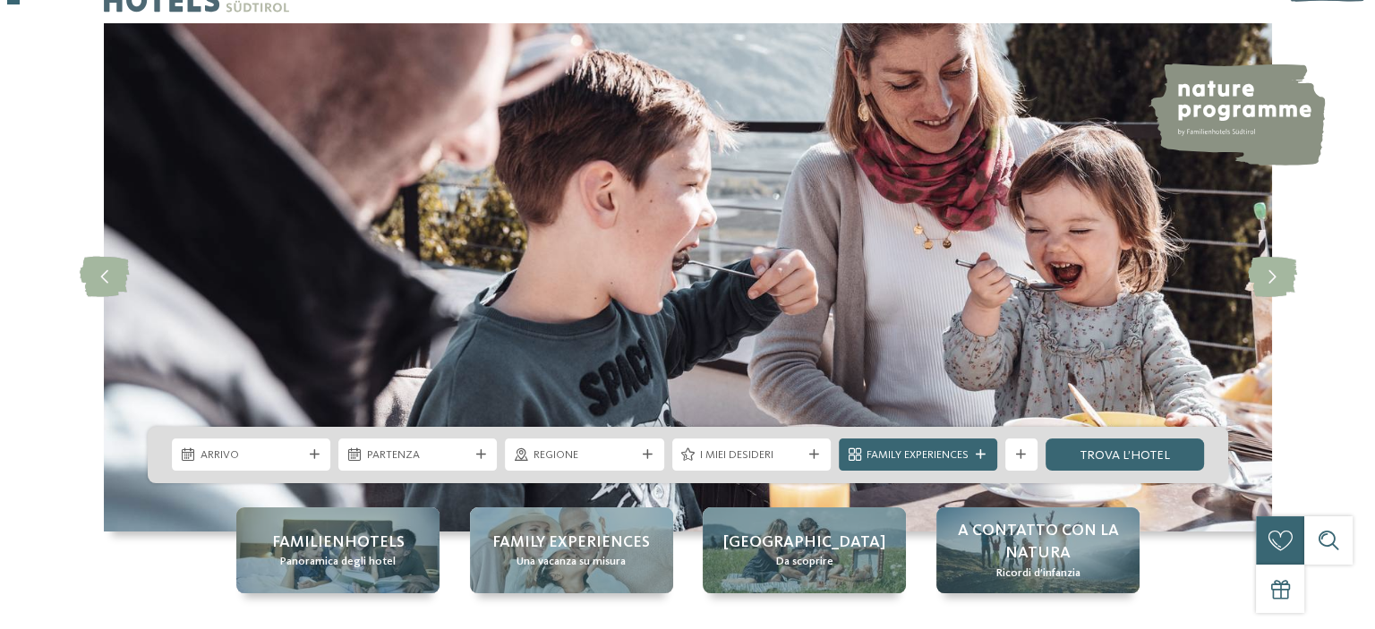
scroll to position [66, 0]
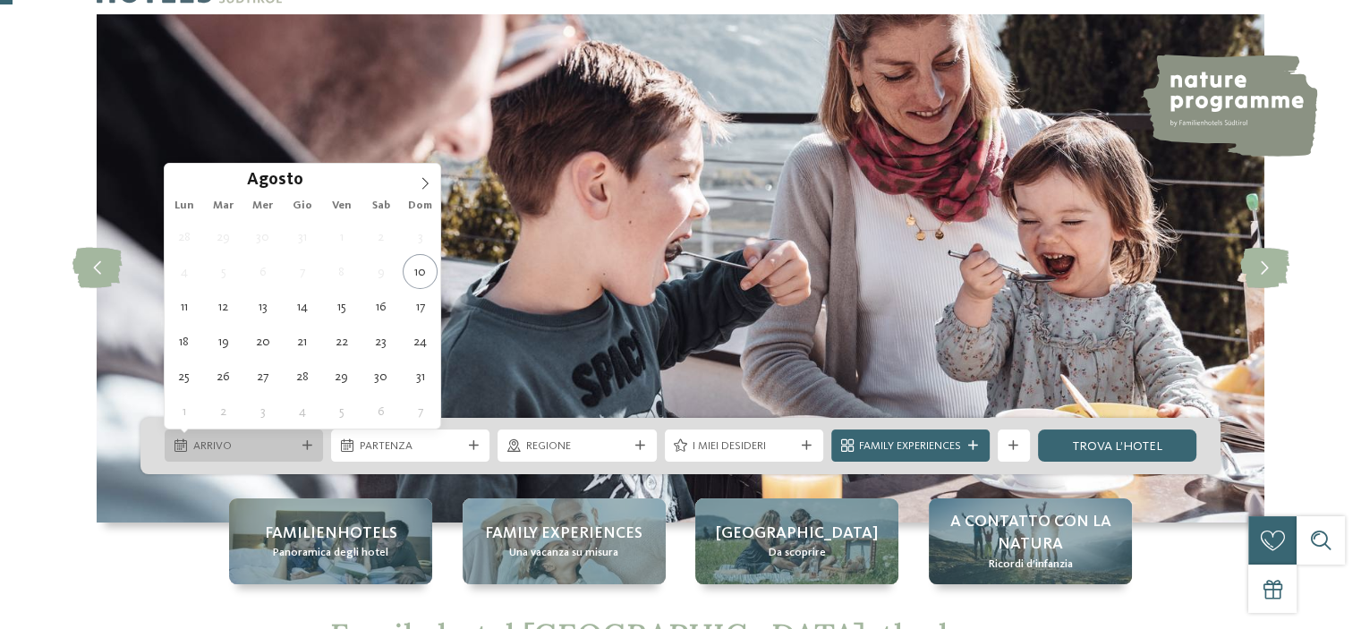
click at [255, 440] on span "Arrivo" at bounding box center [244, 447] width 102 height 16
click at [424, 183] on icon at bounding box center [425, 183] width 13 height 13
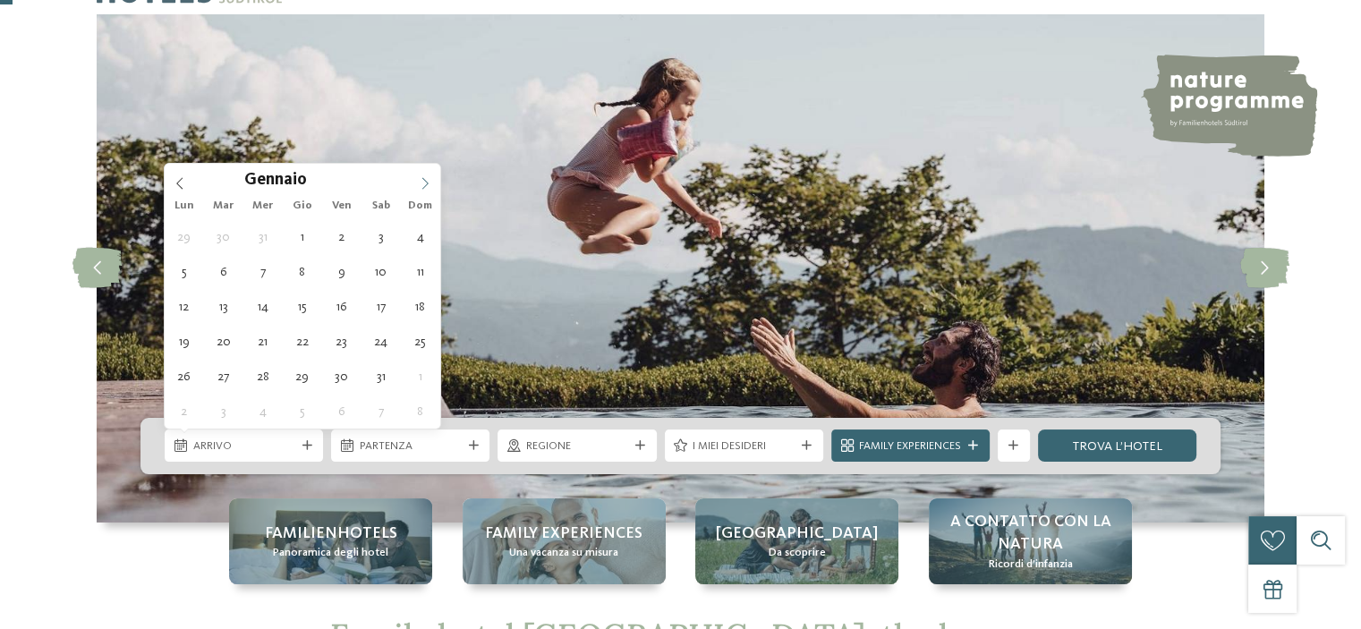
click at [424, 183] on icon at bounding box center [425, 183] width 13 height 13
type input "****"
click at [183, 187] on icon at bounding box center [180, 183] width 13 height 13
type div "[DATE]"
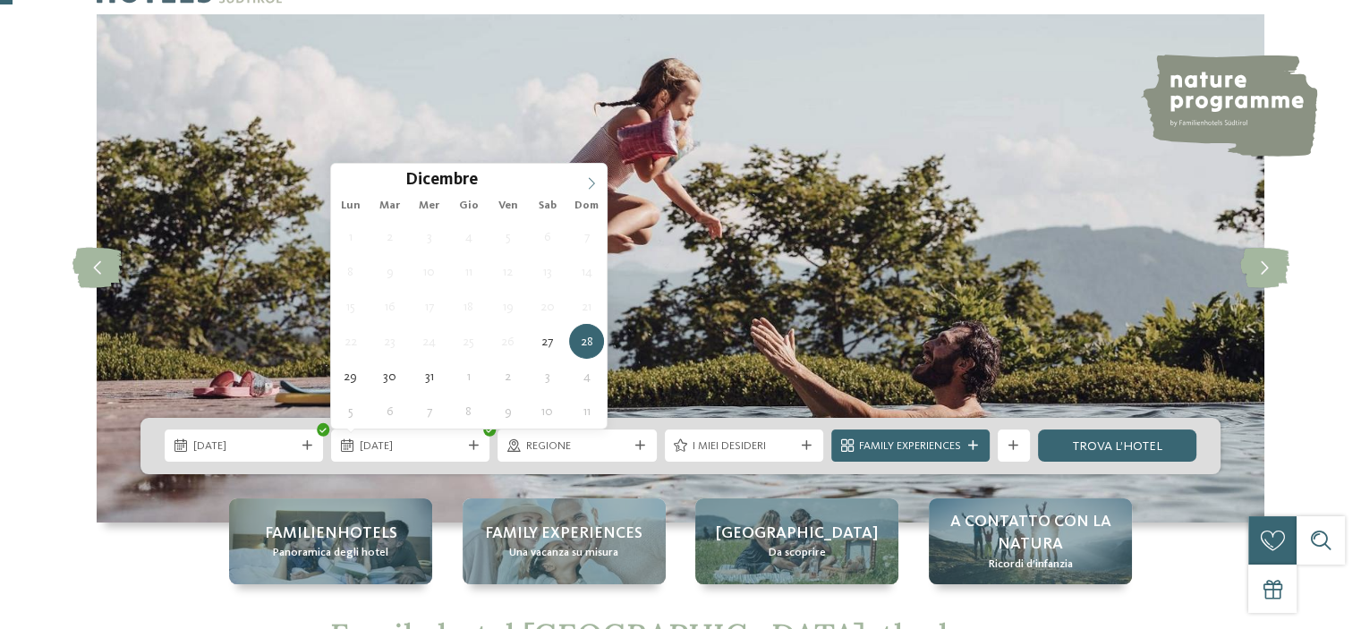
type input "****"
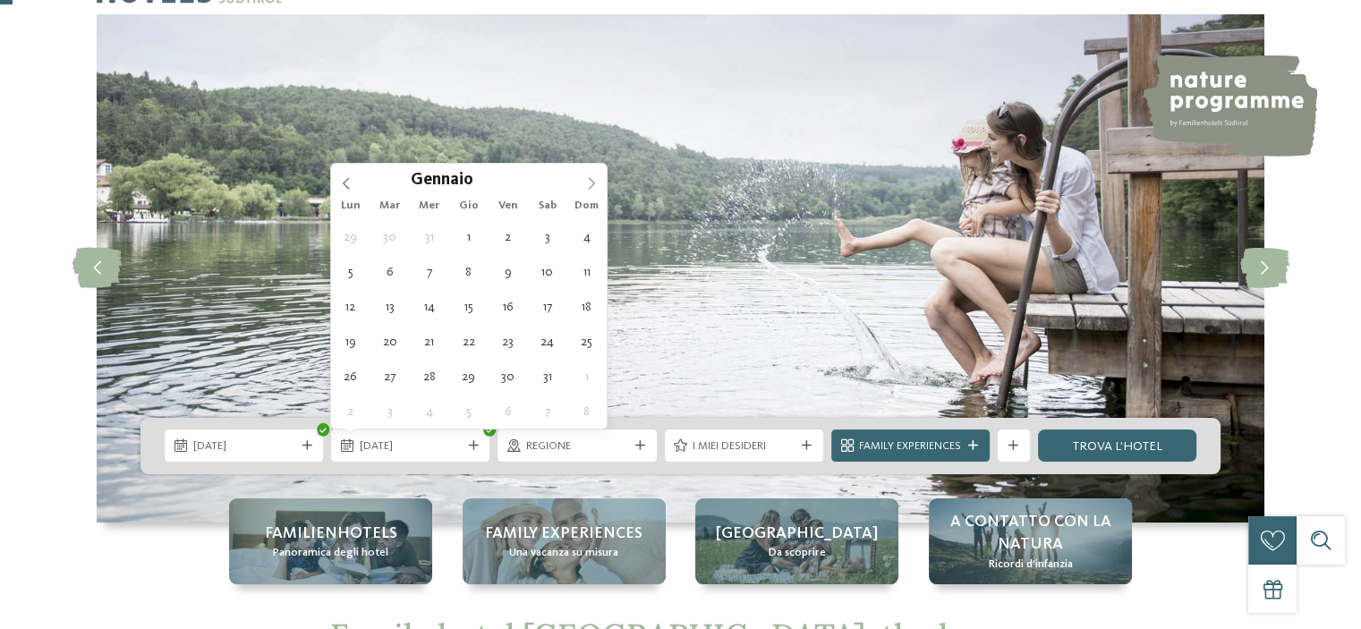
click at [584, 189] on span at bounding box center [591, 179] width 30 height 30
type div "[DATE]"
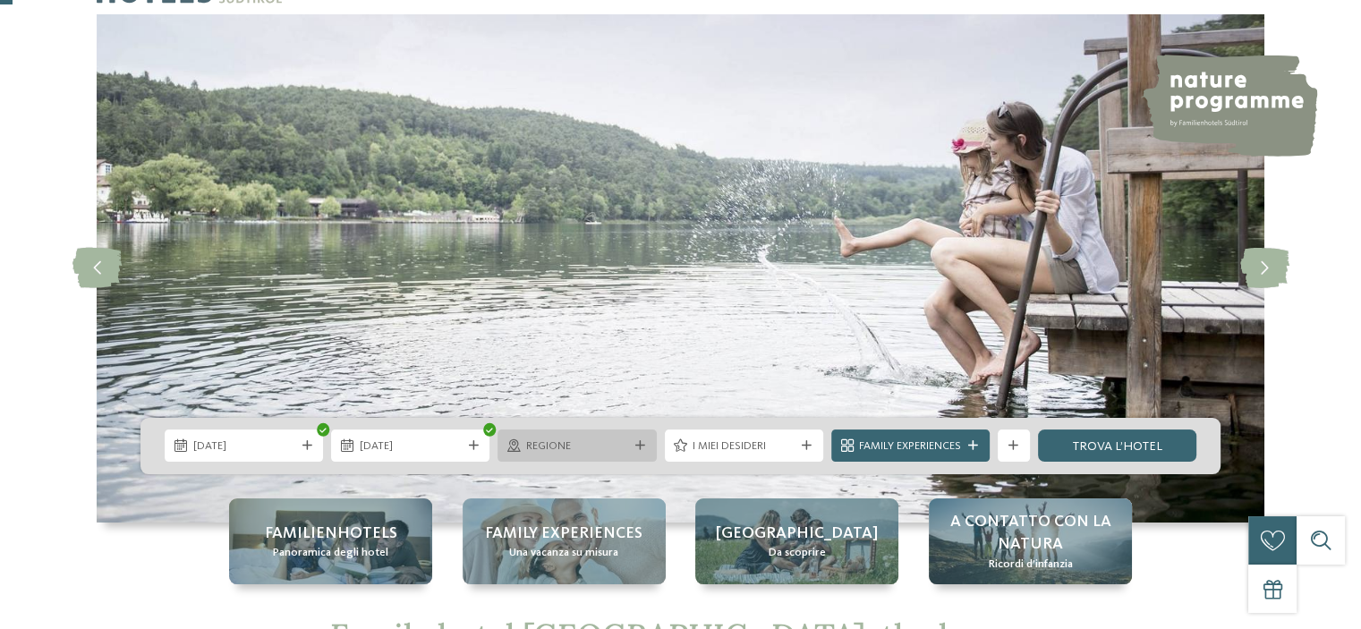
click at [581, 451] on span "Regione" at bounding box center [577, 447] width 102 height 16
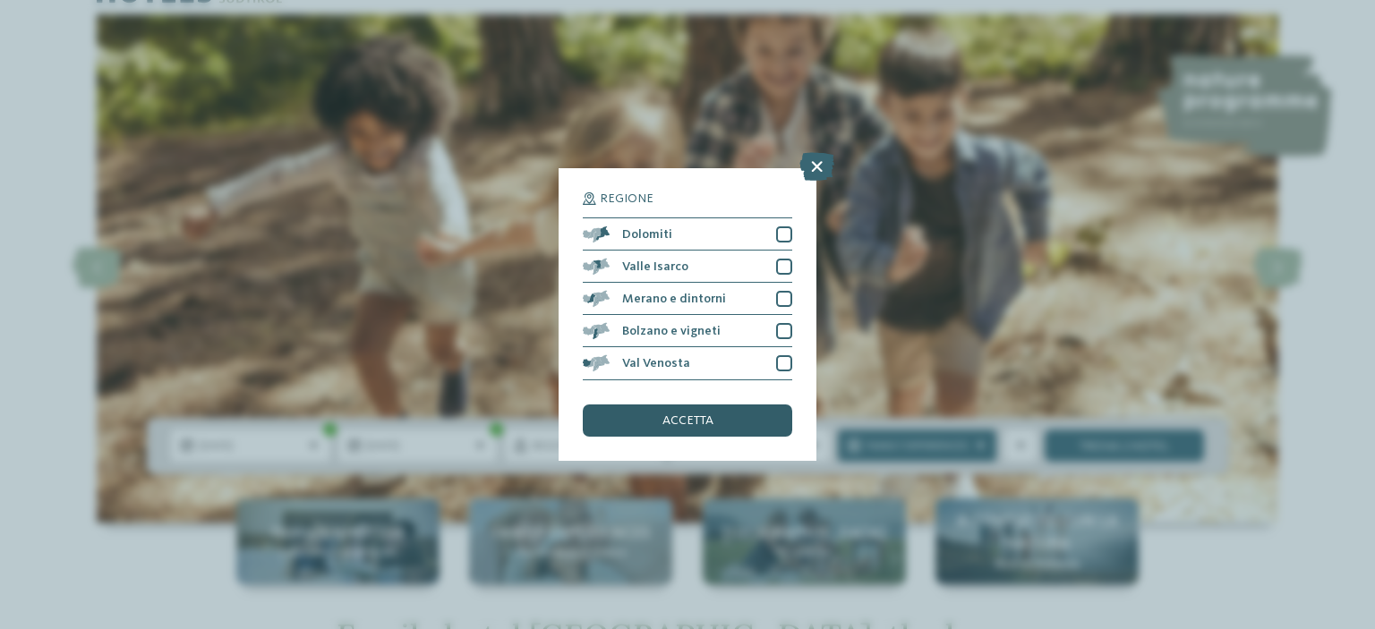
click at [702, 425] on span "accetta" at bounding box center [687, 420] width 51 height 13
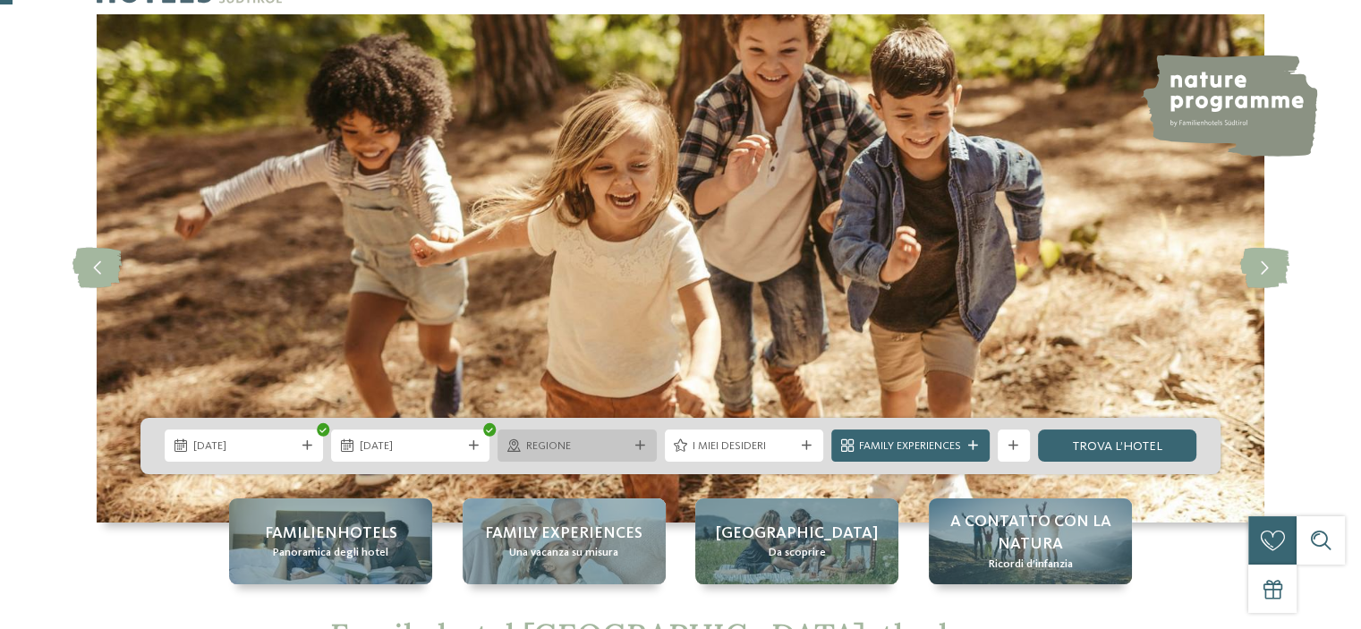
click at [567, 449] on span "Regione" at bounding box center [577, 447] width 102 height 16
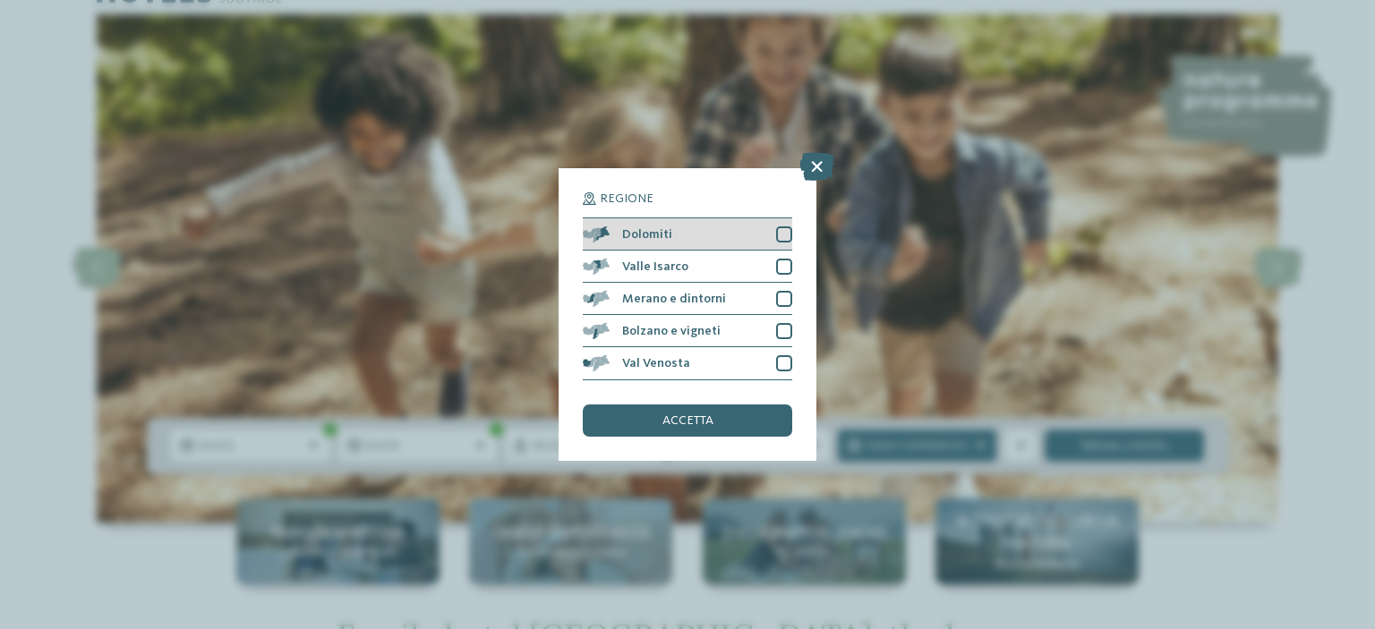
click at [784, 228] on div at bounding box center [784, 234] width 16 height 16
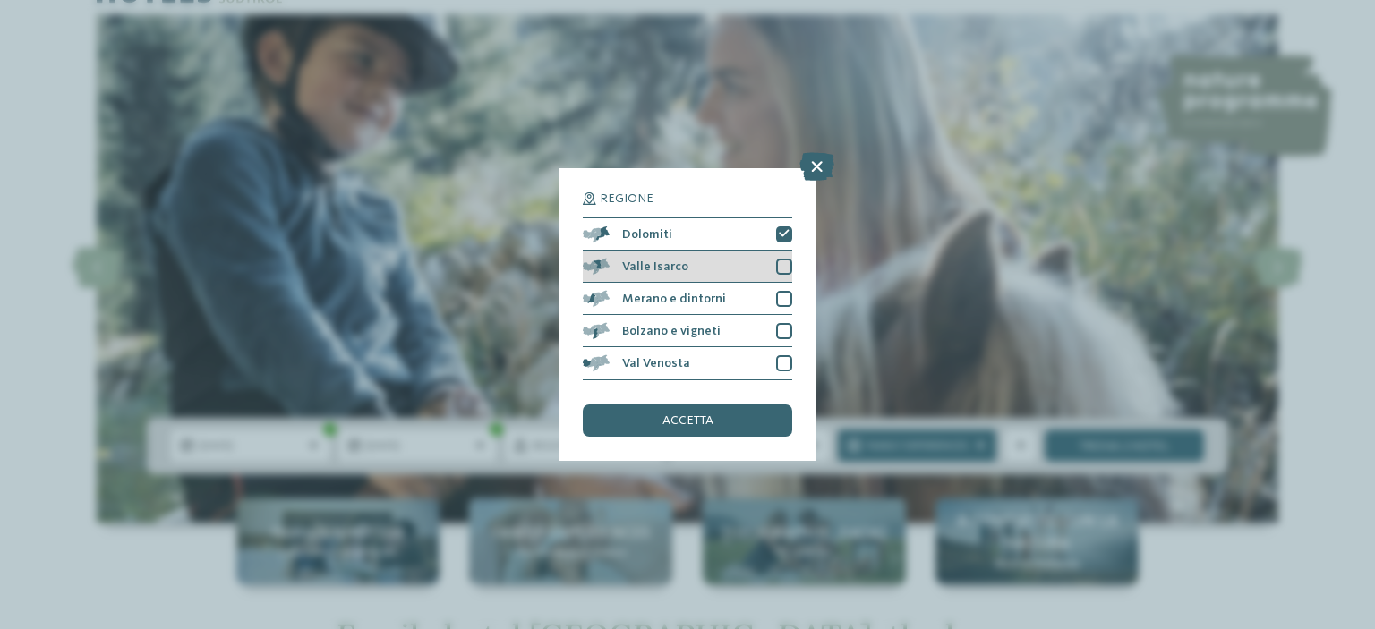
click at [785, 264] on div at bounding box center [784, 267] width 16 height 16
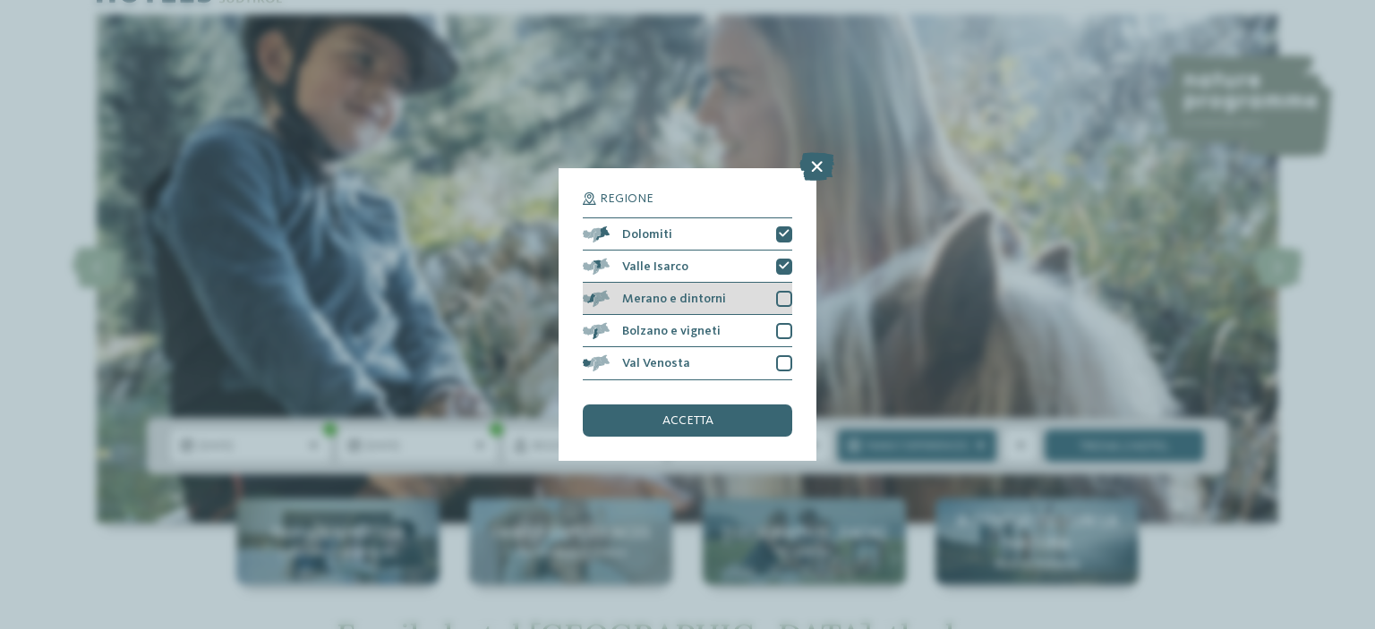
click at [785, 303] on div at bounding box center [784, 299] width 16 height 16
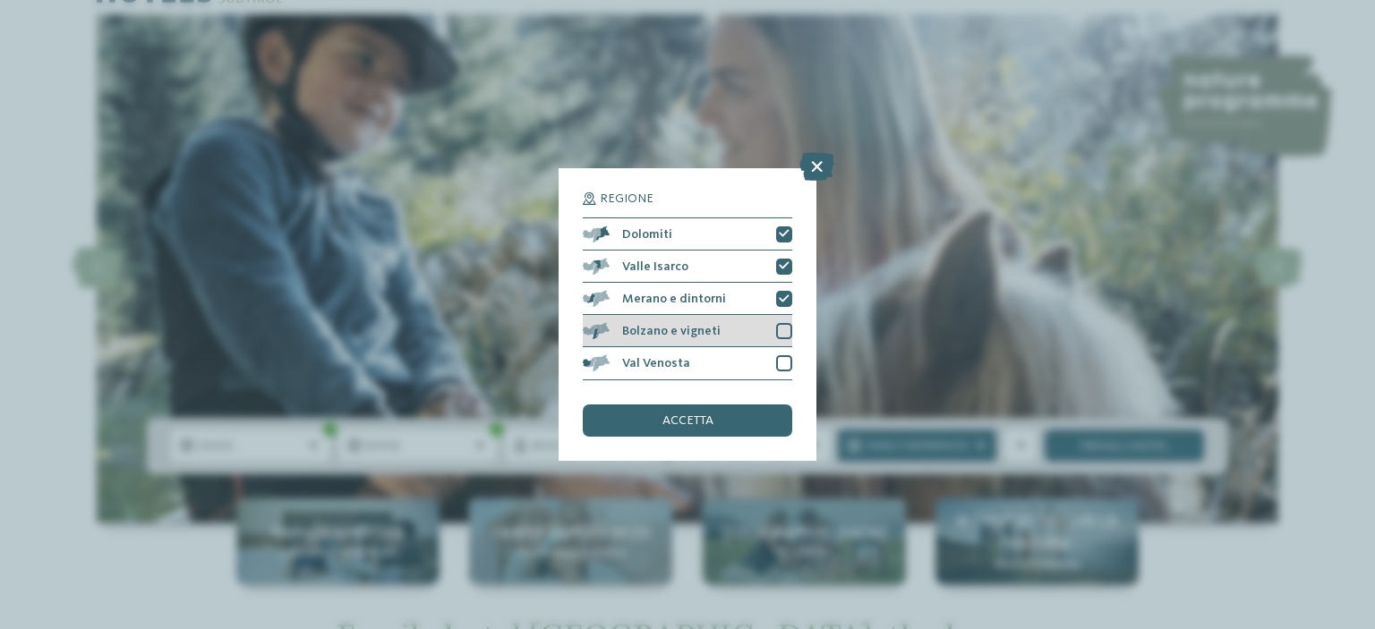
click at [785, 328] on div at bounding box center [784, 331] width 16 height 16
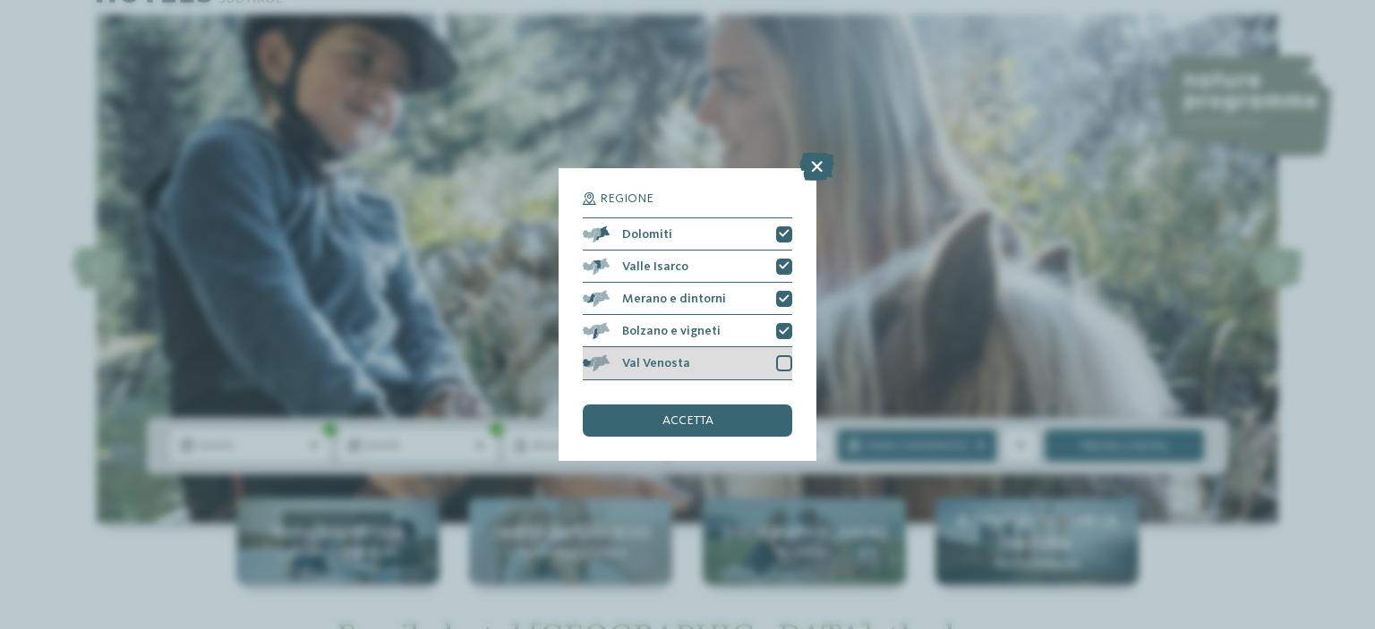
click at [785, 362] on div at bounding box center [784, 363] width 16 height 16
click at [720, 422] on div "accetta" at bounding box center [687, 421] width 209 height 32
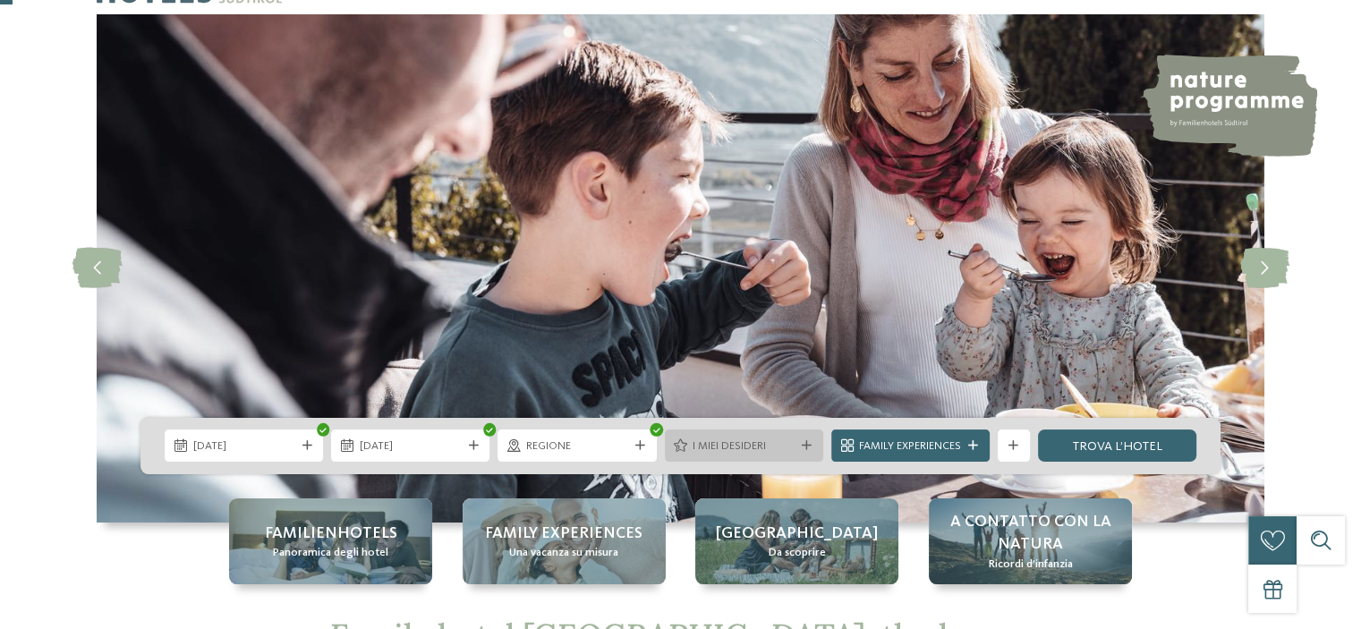
click at [730, 443] on span "I miei desideri" at bounding box center [744, 447] width 102 height 16
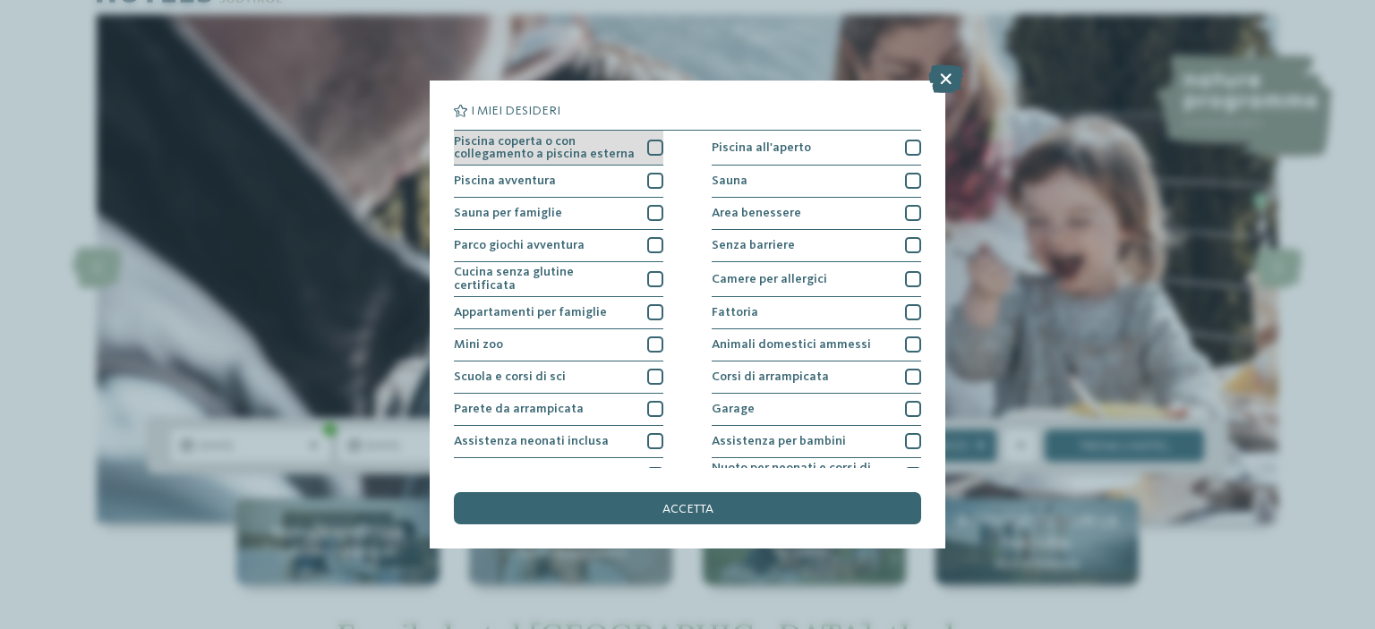
click at [648, 152] on div at bounding box center [655, 148] width 16 height 16
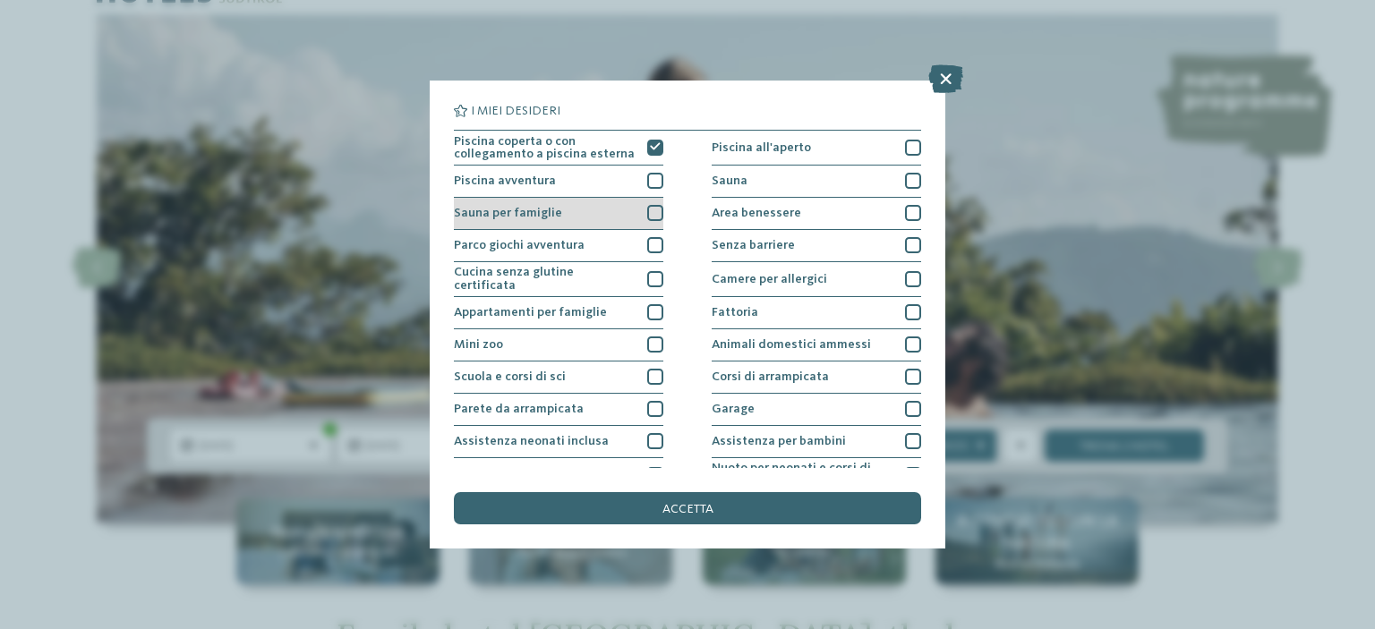
click at [652, 210] on div at bounding box center [655, 213] width 16 height 16
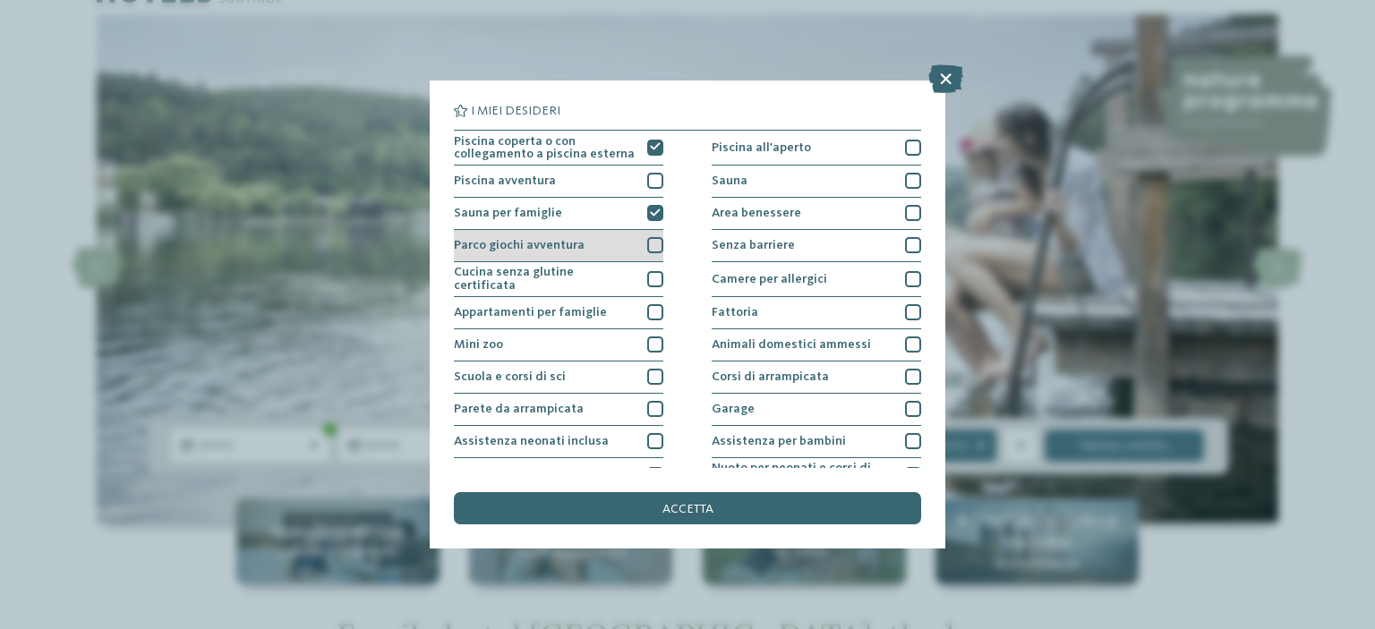
click at [652, 243] on div at bounding box center [655, 245] width 16 height 16
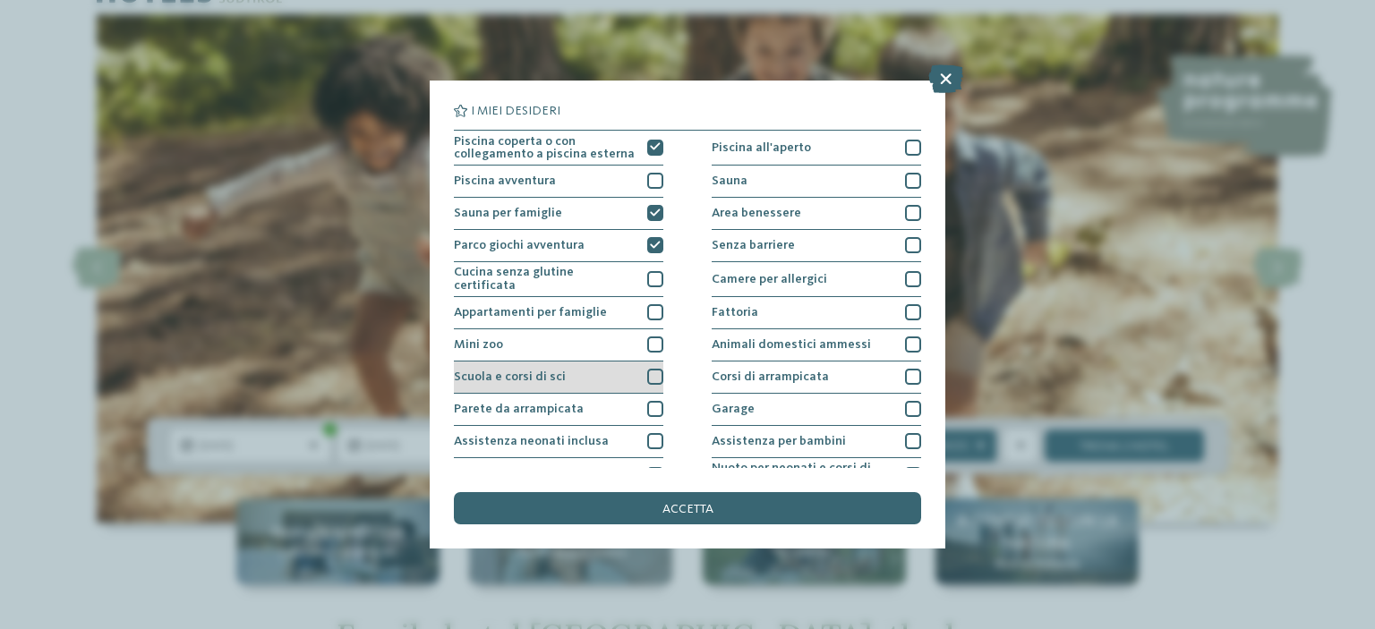
click at [655, 375] on div at bounding box center [655, 377] width 16 height 16
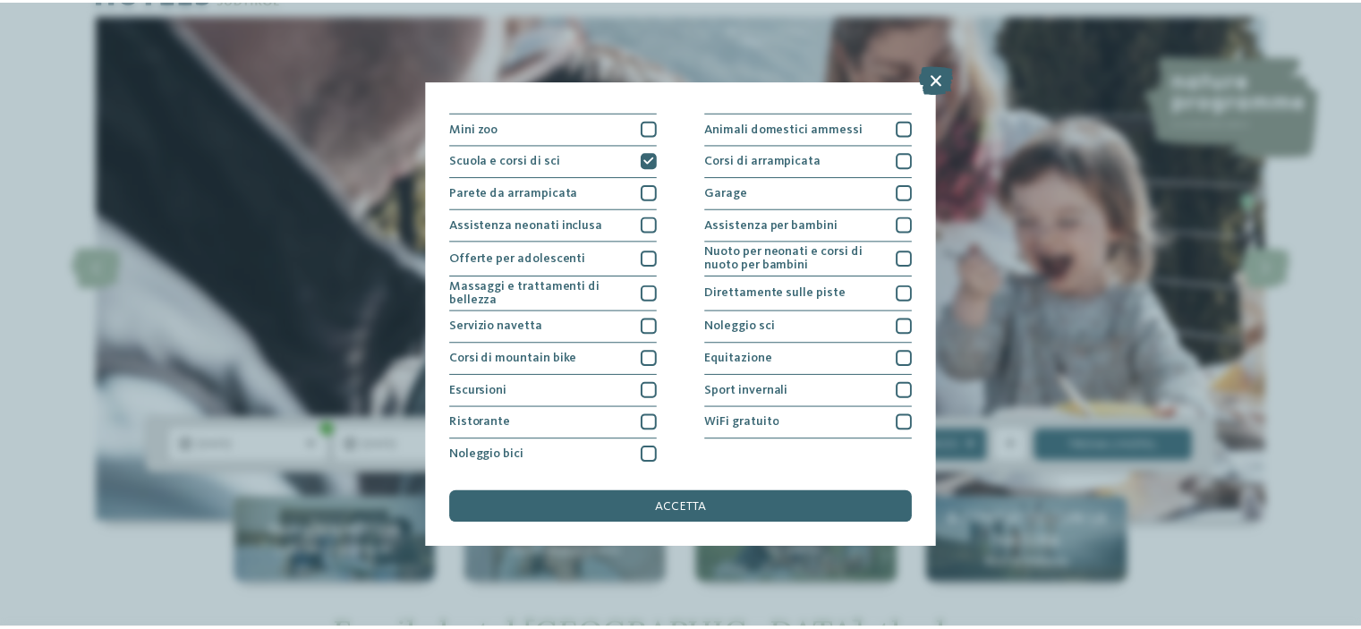
scroll to position [217, 0]
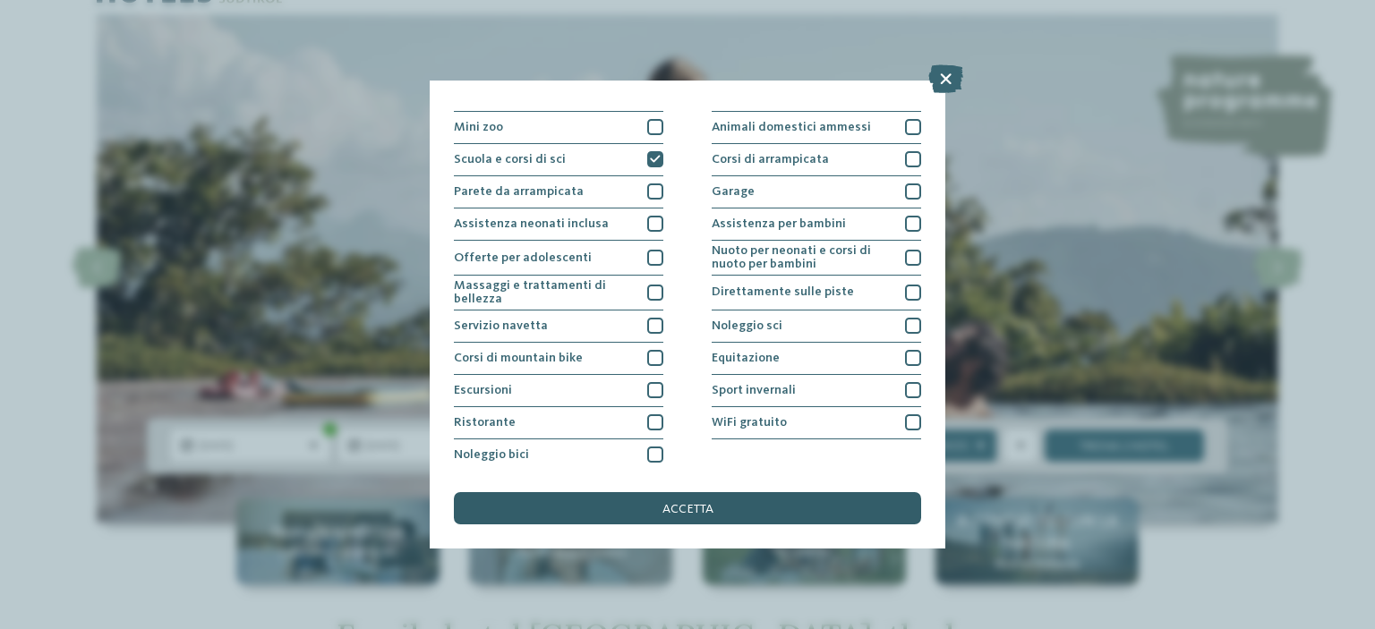
click at [817, 513] on div "accetta" at bounding box center [687, 508] width 467 height 32
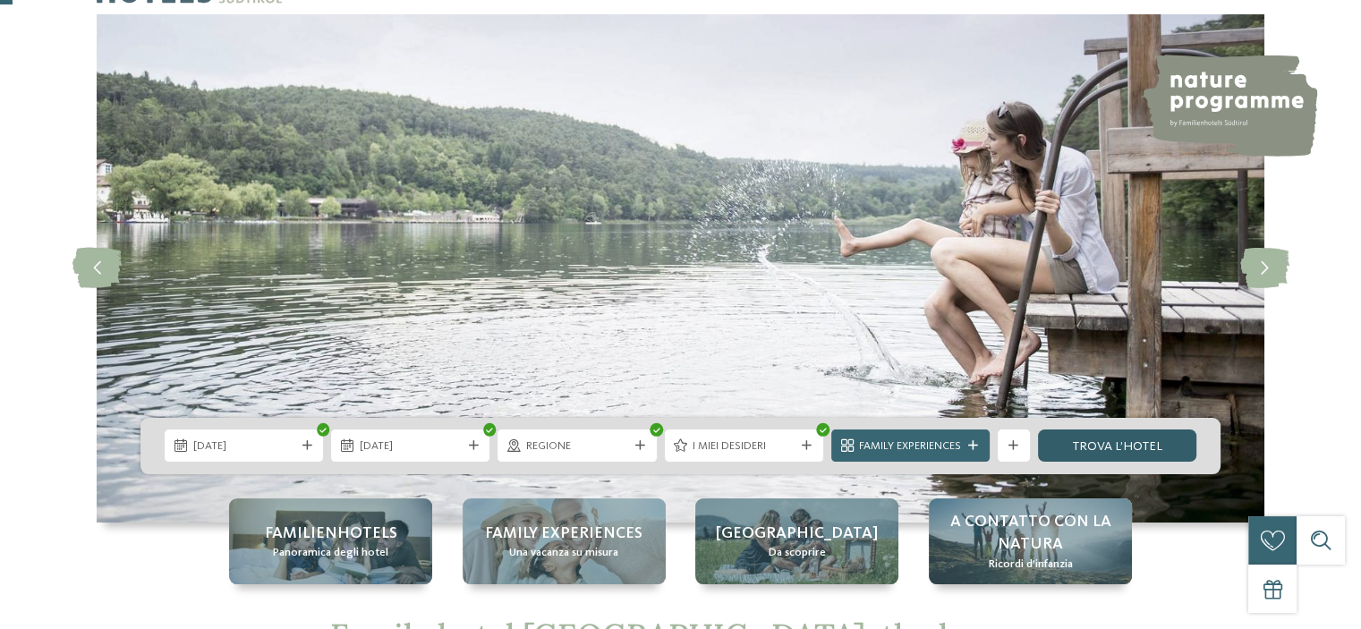
click at [1086, 439] on link "trova l’hotel" at bounding box center [1117, 446] width 158 height 32
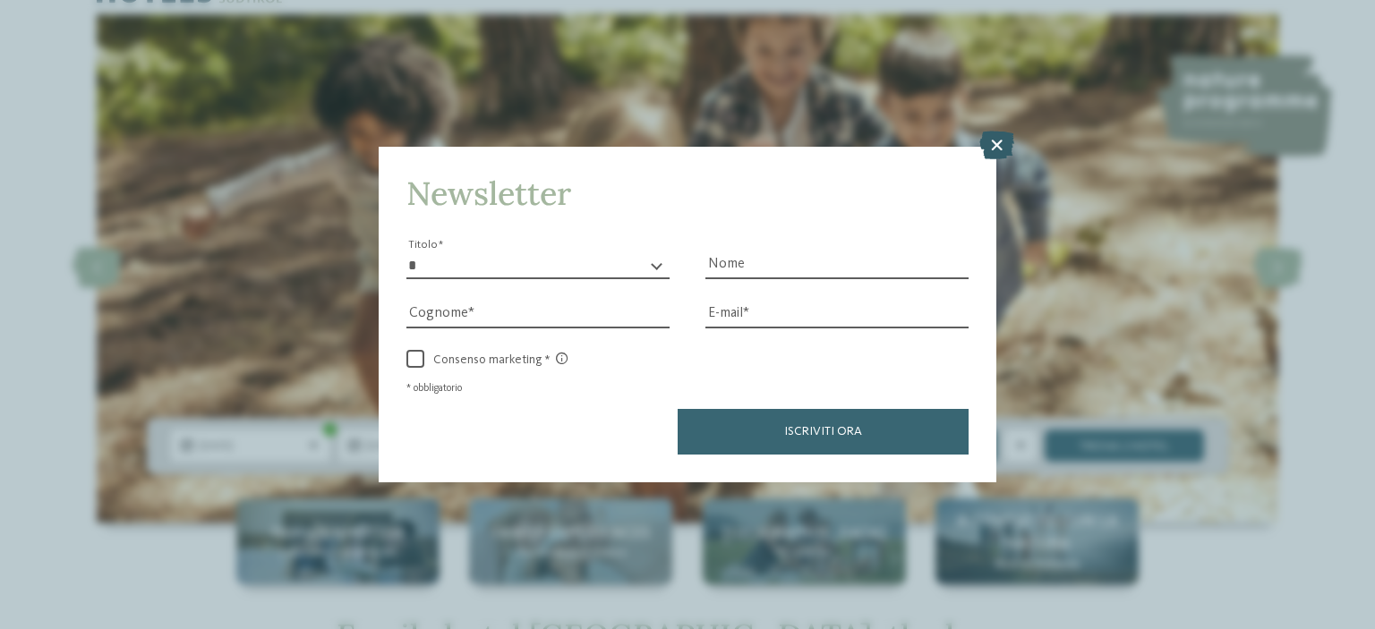
click at [992, 151] on icon at bounding box center [996, 145] width 35 height 29
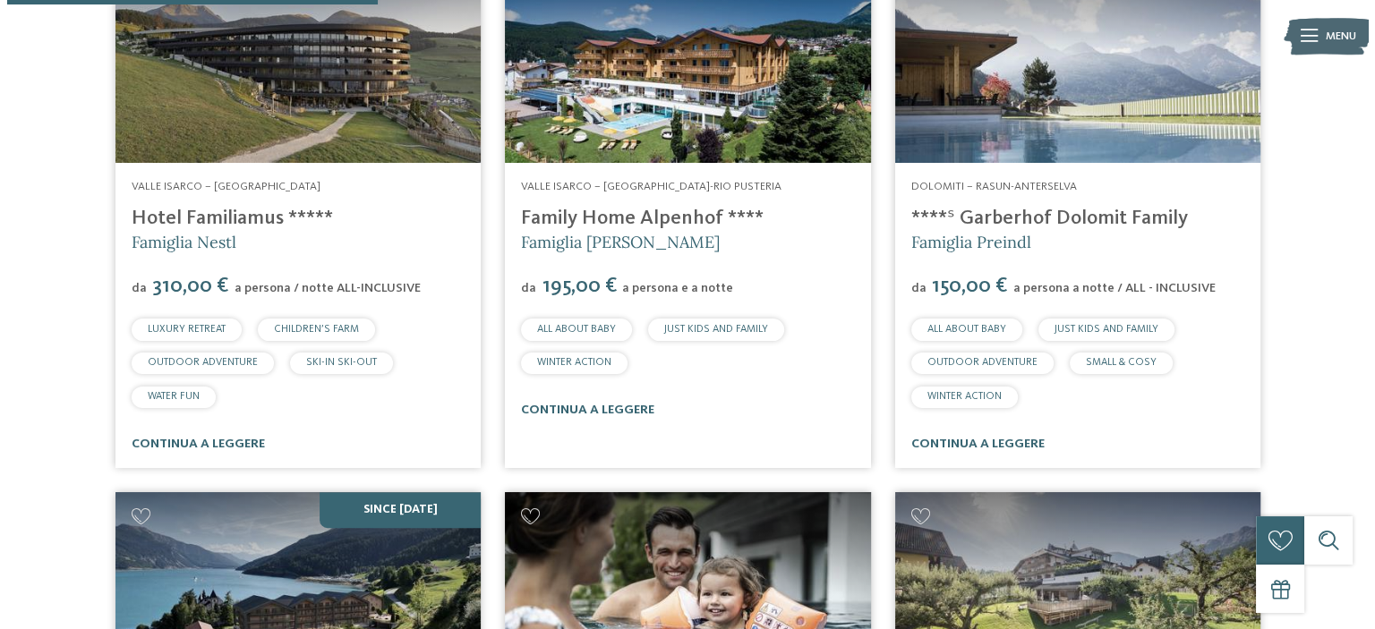
scroll to position [716, 0]
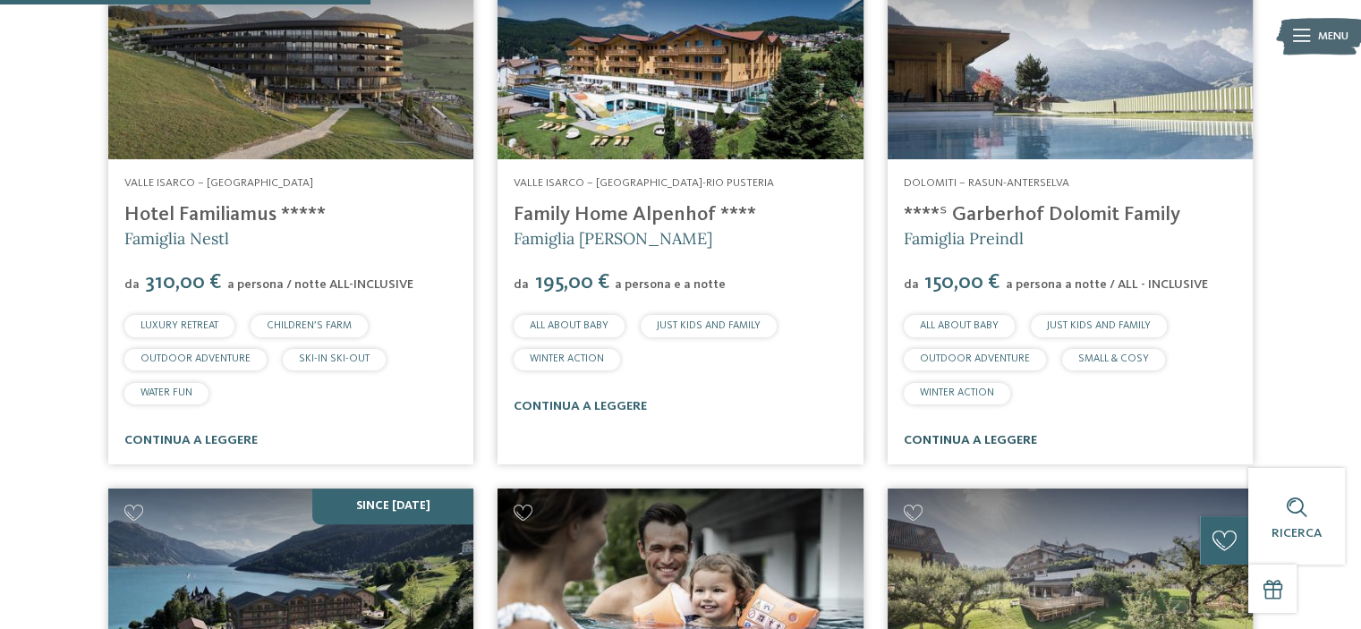
click at [999, 436] on link "continua a leggere" at bounding box center [970, 440] width 133 height 13
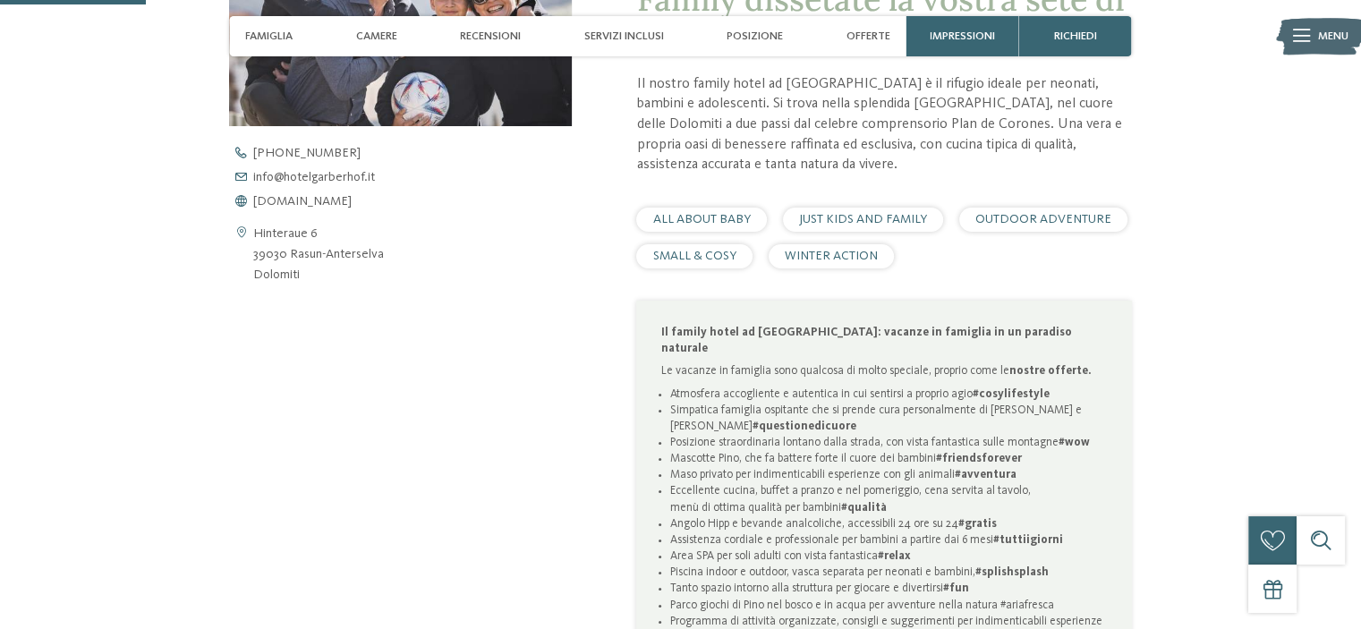
scroll to position [716, 0]
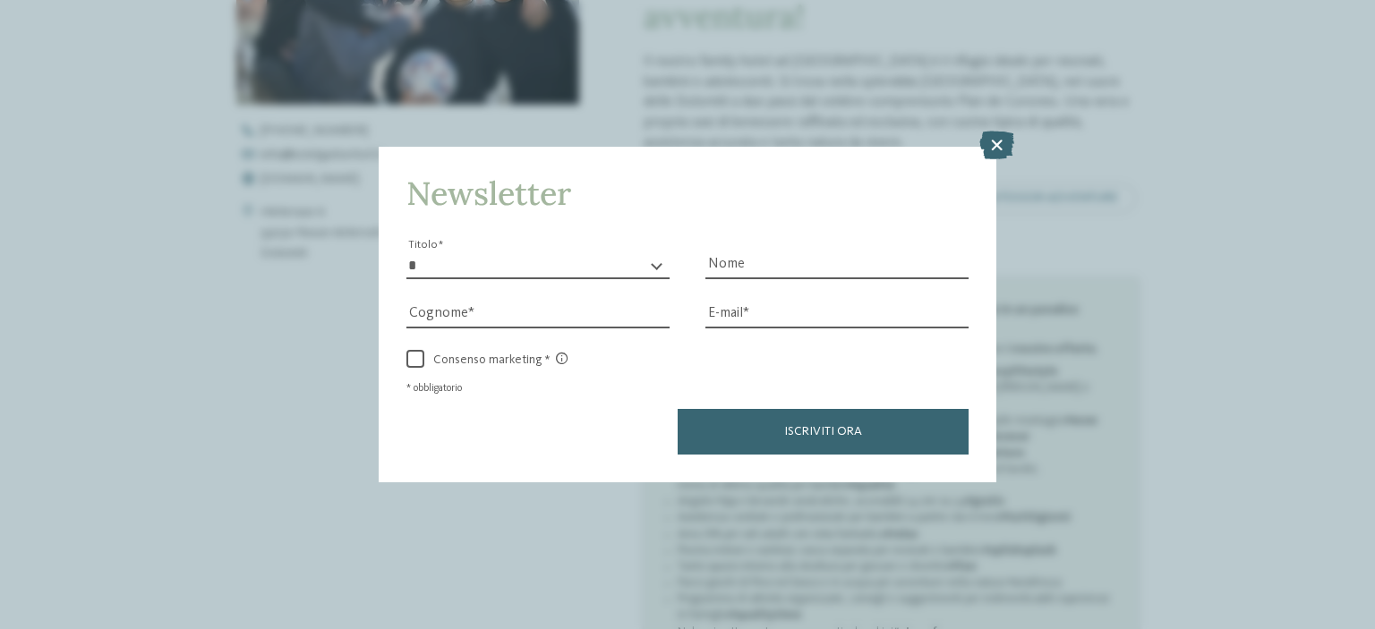
drag, startPoint x: 1368, startPoint y: 52, endPoint x: 1374, endPoint y: 117, distance: 65.6
click at [998, 147] on icon at bounding box center [996, 145] width 35 height 29
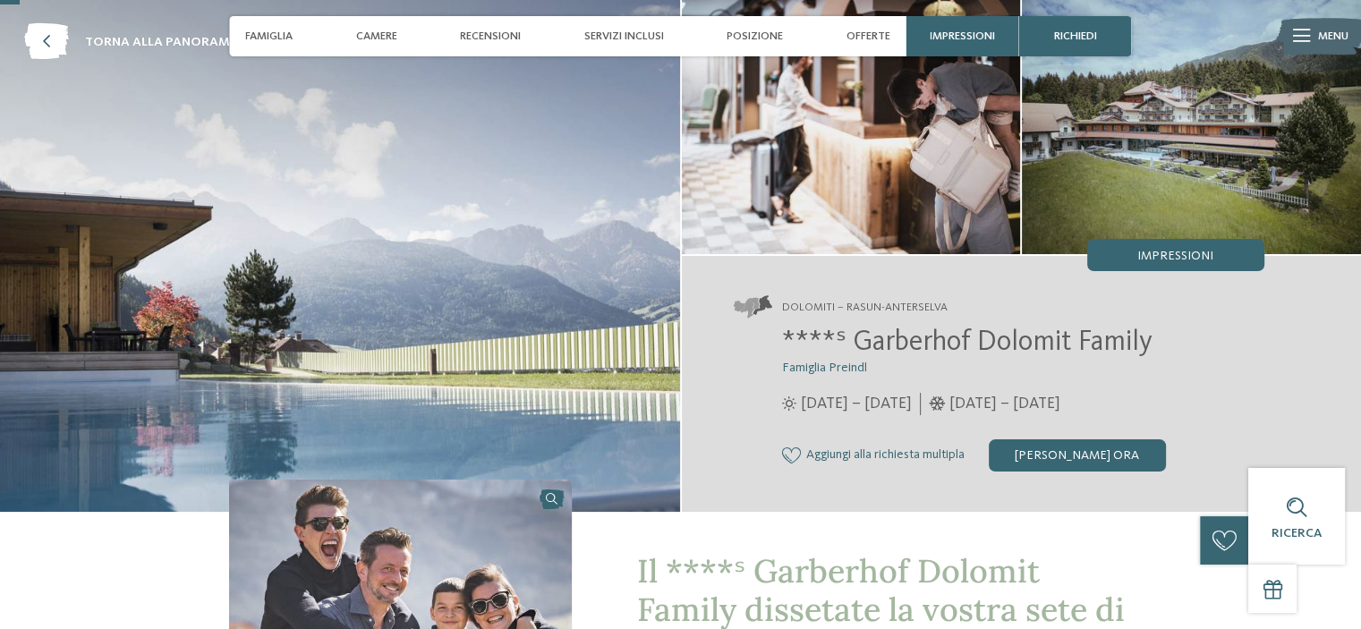
scroll to position [0, 0]
